Goal: Information Seeking & Learning: Learn about a topic

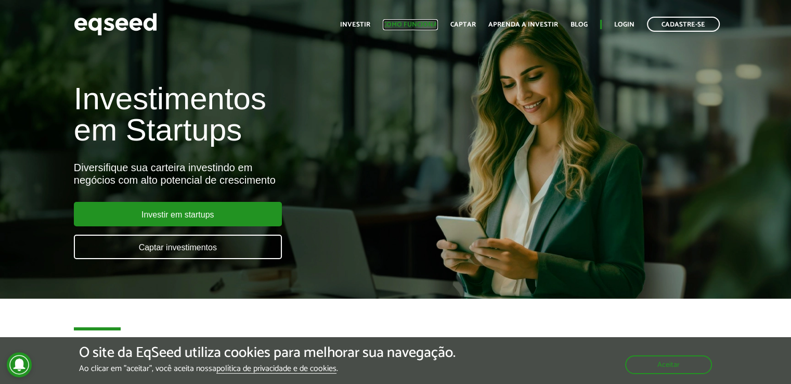
click at [400, 25] on link "Como funciona" at bounding box center [410, 24] width 55 height 7
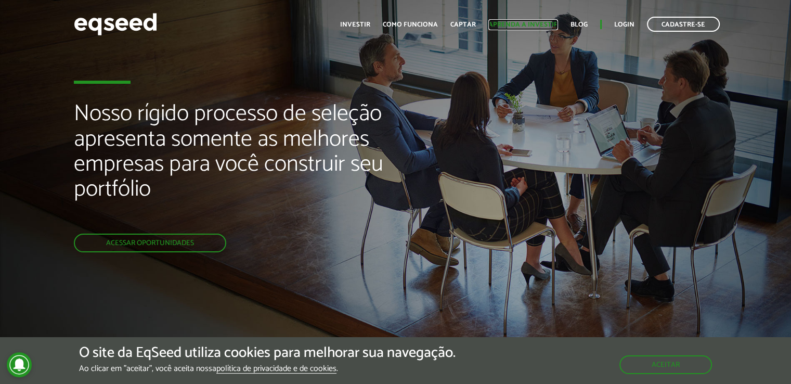
click at [523, 21] on link "Aprenda a investir" at bounding box center [523, 24] width 70 height 7
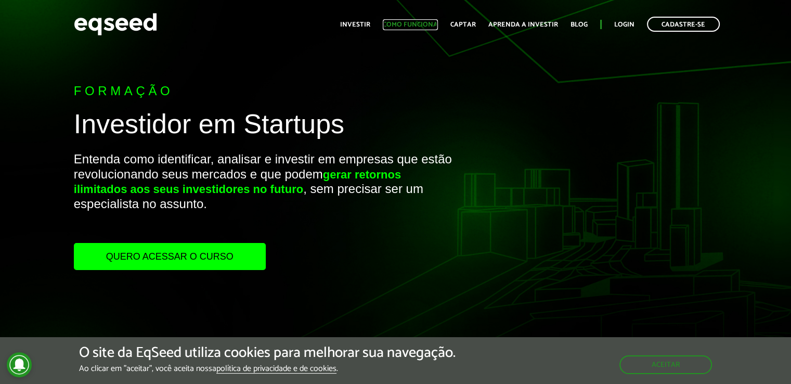
click at [428, 23] on link "Como funciona" at bounding box center [410, 24] width 55 height 7
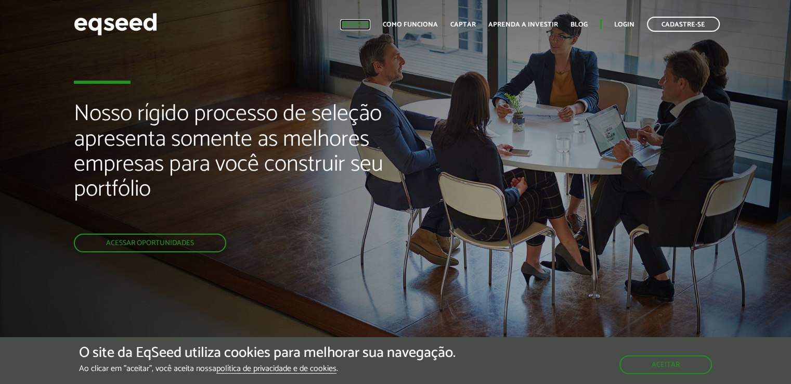
click at [356, 21] on link "Investir" at bounding box center [355, 24] width 30 height 7
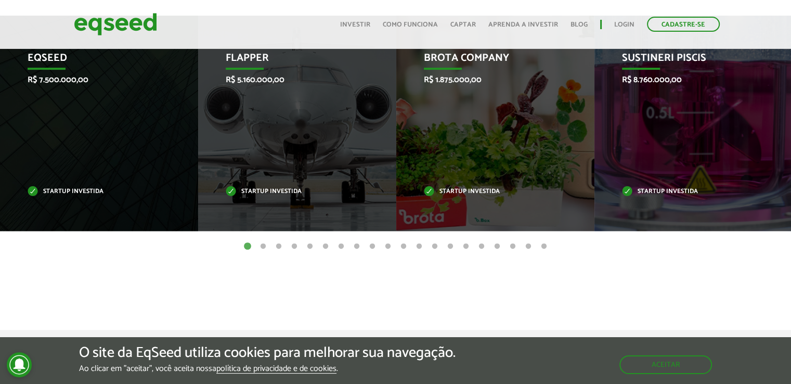
scroll to position [429, 0]
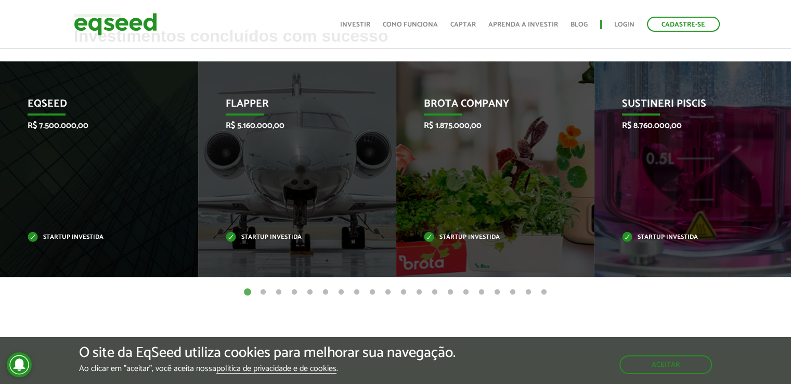
click at [261, 290] on button "2" at bounding box center [263, 292] width 10 height 10
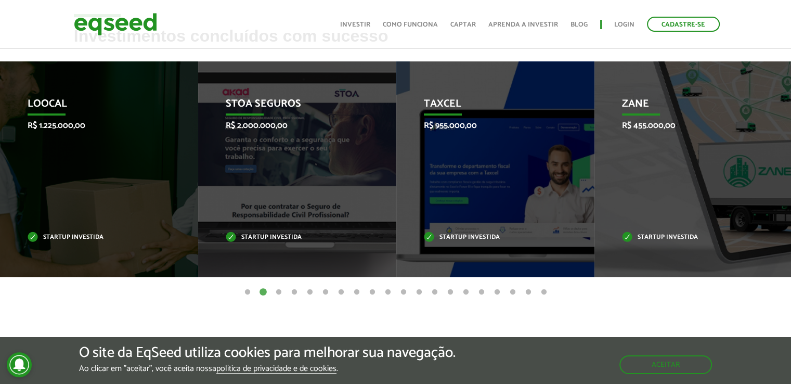
click at [278, 290] on button "3" at bounding box center [279, 292] width 10 height 10
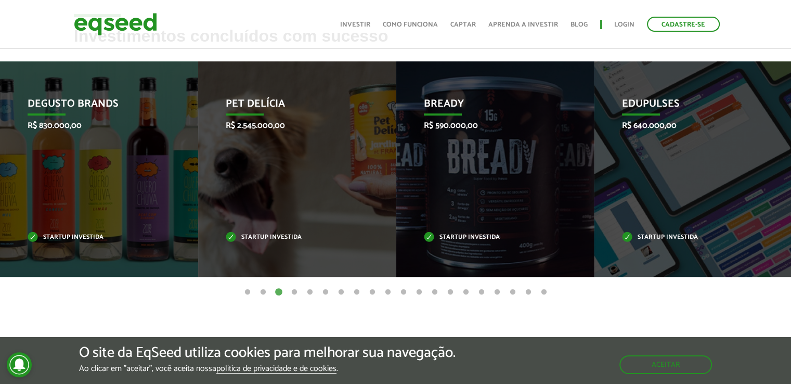
click at [294, 293] on button "4" at bounding box center [294, 292] width 10 height 10
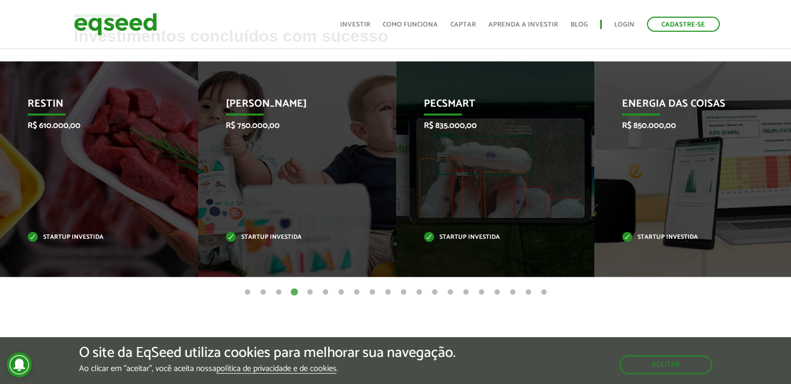
click at [308, 290] on button "5" at bounding box center [310, 292] width 10 height 10
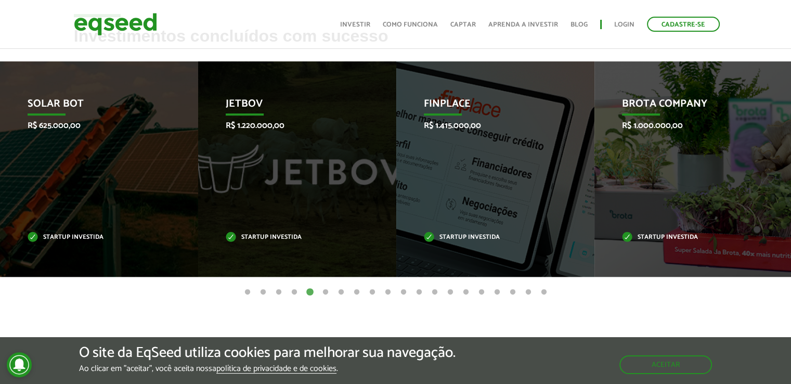
click at [323, 291] on button "6" at bounding box center [325, 292] width 10 height 10
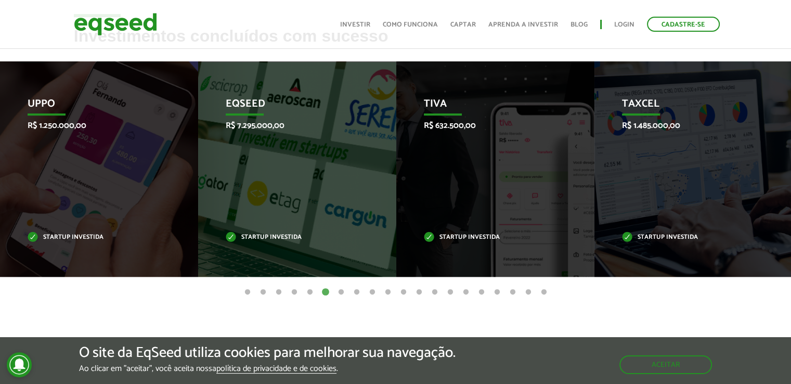
click at [343, 291] on button "7" at bounding box center [341, 292] width 10 height 10
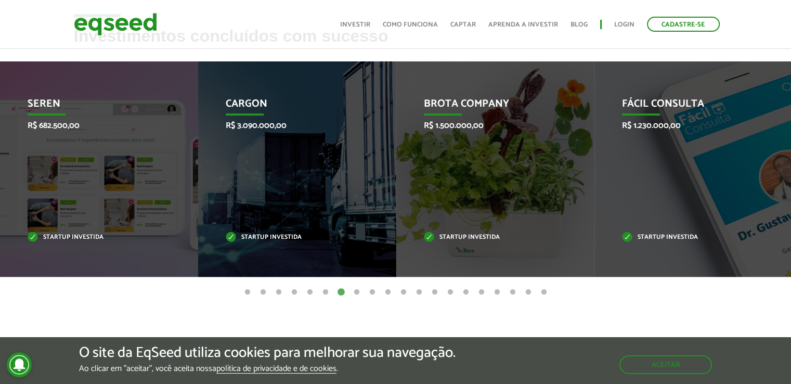
click at [355, 292] on button "8" at bounding box center [357, 292] width 10 height 10
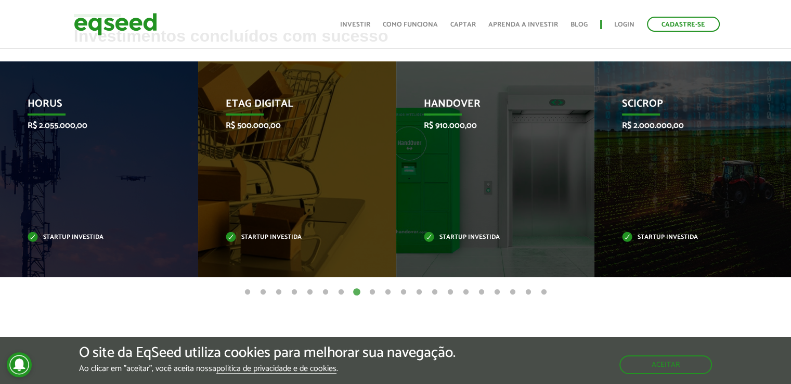
click at [372, 292] on button "9" at bounding box center [372, 292] width 10 height 10
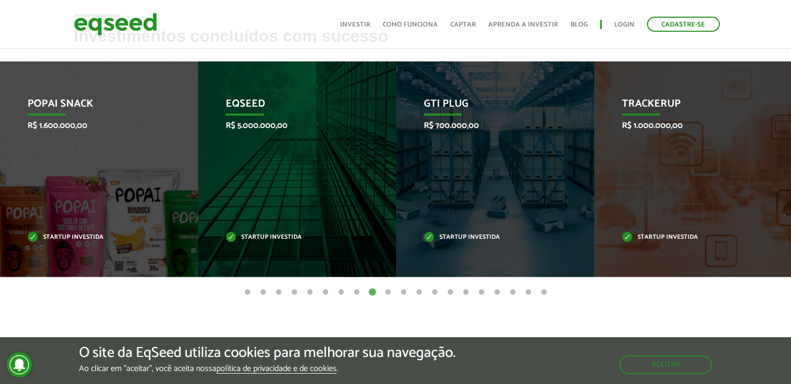
click at [389, 292] on button "10" at bounding box center [388, 292] width 10 height 10
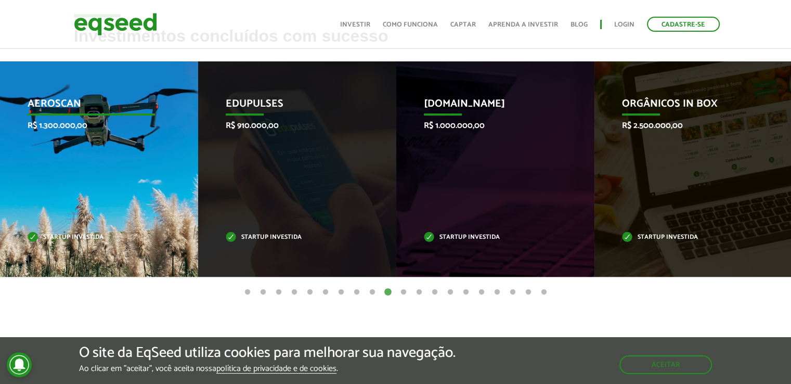
click at [102, 145] on div "Aeroscan R$ 1.300.000,00 Startup investida" at bounding box center [91, 168] width 183 height 215
click at [66, 235] on p "Startup investida" at bounding box center [92, 238] width 128 height 6
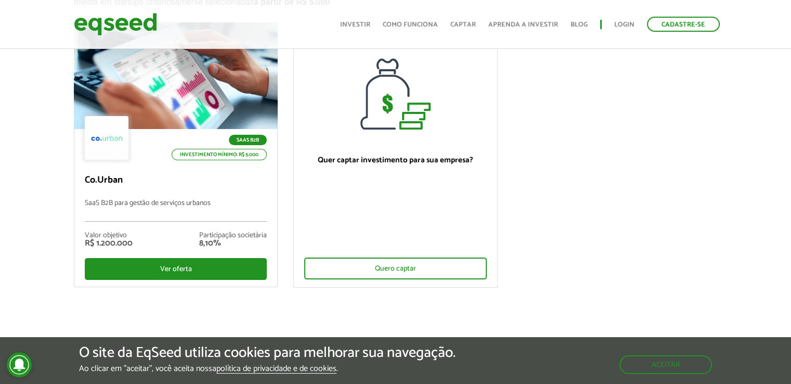
scroll to position [0, 0]
